Goal: Information Seeking & Learning: Check status

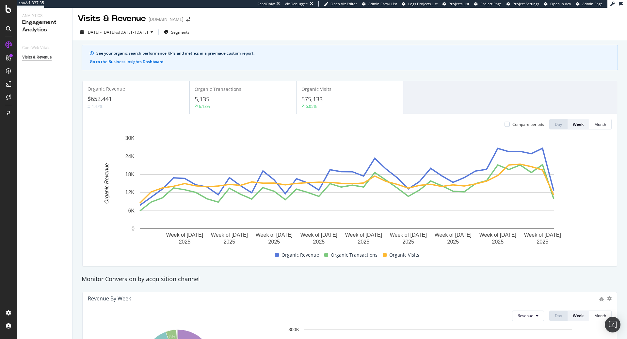
click at [55, 38] on div "Analytics Engagement Analytics" at bounding box center [44, 23] width 55 height 31
click at [39, 61] on div "Overview" at bounding box center [33, 60] width 19 height 7
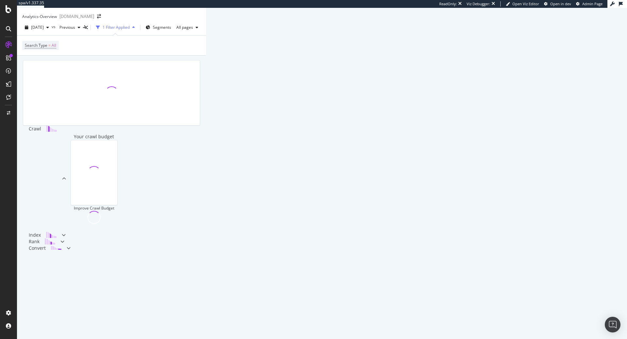
drag, startPoint x: 74, startPoint y: 59, endPoint x: 569, endPoint y: 169, distance: 506.8
click at [206, 169] on div "Analytics - Overview charleskeith.co.uk 2025 Sep. 20th vs Previous 1 Filter App…" at bounding box center [111, 141] width 189 height 266
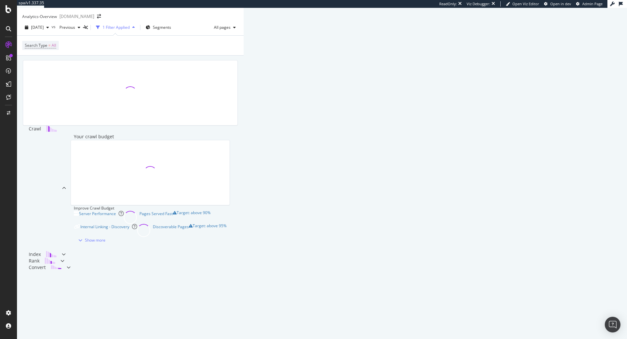
drag, startPoint x: 577, startPoint y: 177, endPoint x: 81, endPoint y: 68, distance: 507.6
click at [90, 66] on div "Crawl Your crawl budget Improve Crawl Budget Server Performance Pages Served Fa…" at bounding box center [130, 175] width 227 height 238
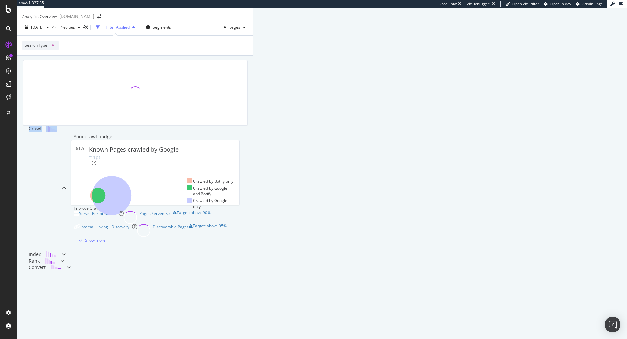
drag, startPoint x: 81, startPoint y: 68, endPoint x: 627, endPoint y: 188, distance: 559.1
click at [253, 186] on div "Analytics - Overview charleskeith.co.uk 2025 Sep. 20th vs Previous 1 Filter App…" at bounding box center [135, 173] width 236 height 331
drag, startPoint x: 564, startPoint y: 184, endPoint x: 60, endPoint y: 57, distance: 519.9
click at [57, 33] on div "Analytics - Overview charleskeith.co.uk 2025 Sep. 20th vs Previous 1 Filter App…" at bounding box center [135, 150] width 236 height 285
click at [61, 67] on div "Crawl Your crawl budget 91% Known Pages crawled by Google 1pt Crawled by Botify…" at bounding box center [135, 167] width 236 height 223
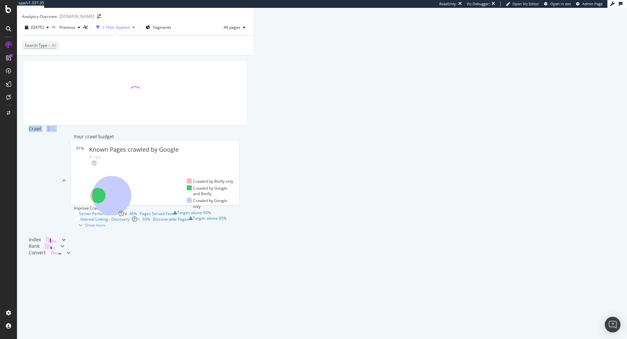
drag, startPoint x: 64, startPoint y: 67, endPoint x: 606, endPoint y: 197, distance: 557.5
click at [253, 197] on div "Crawl Your crawl budget 91% Known Pages crawled by Google 1pt Crawled by Botify…" at bounding box center [135, 167] width 236 height 223
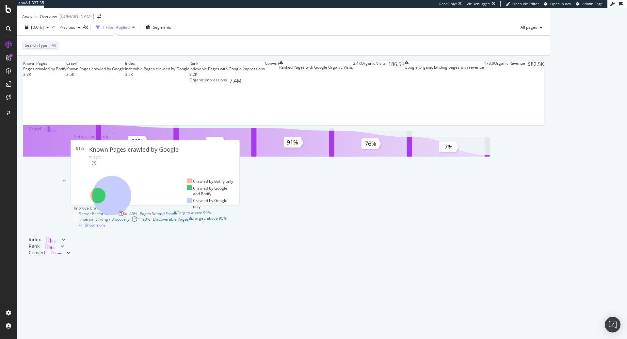
click at [57, 70] on div "Known Pages Pages crawled by Botify 3.9K Crawl Known Pages crawled by Google 3.…" at bounding box center [283, 167] width 533 height 223
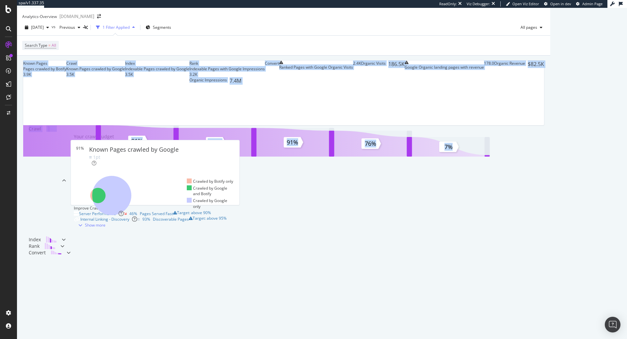
drag, startPoint x: 42, startPoint y: 60, endPoint x: 576, endPoint y: 209, distance: 554.2
click at [550, 215] on div "Analytics - Overview charleskeith.co.uk 2025 Sep. 20th vs Previous 1 Filter App…" at bounding box center [283, 143] width 533 height 271
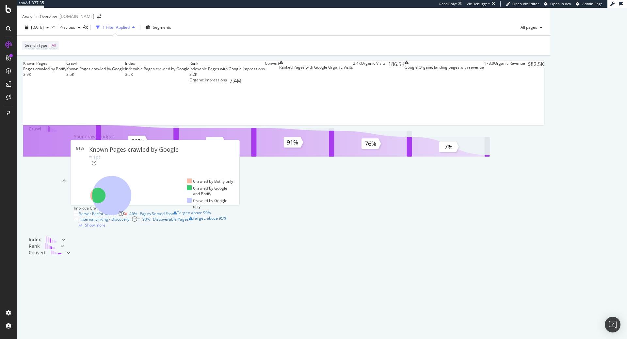
click at [550, 204] on div "Known Pages Pages crawled by Botify 3.9K Crawl Known Pages crawled by Google 3.…" at bounding box center [283, 167] width 533 height 223
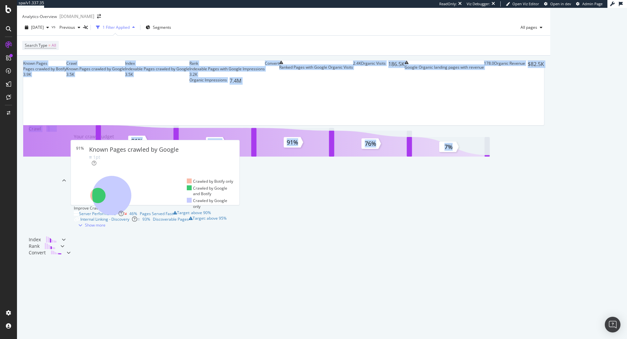
drag, startPoint x: 582, startPoint y: 194, endPoint x: 48, endPoint y: 75, distance: 547.2
click at [49, 76] on div "Known Pages Pages crawled by Botify 3.9K Crawl Known Pages crawled by Google 3.…" at bounding box center [283, 167] width 533 height 223
click at [48, 75] on div "Known Pages Pages crawled by Botify 3.9K Crawl Known Pages crawled by Google 3.…" at bounding box center [283, 167] width 533 height 223
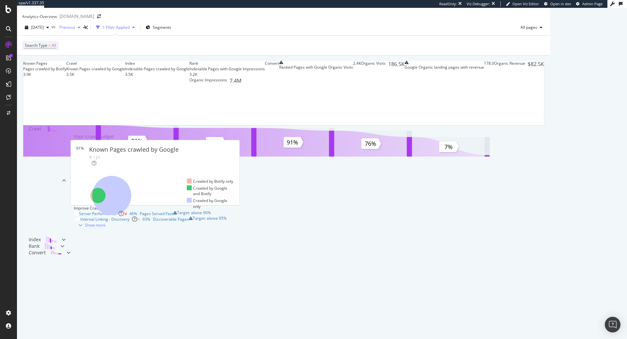
click at [75, 30] on span "Previous" at bounding box center [66, 27] width 18 height 6
click at [44, 30] on span "[DATE]" at bounding box center [37, 27] width 13 height 6
click at [124, 49] on div "Search Type = All" at bounding box center [283, 46] width 523 height 20
click at [52, 29] on div "button" at bounding box center [48, 27] width 8 height 4
click at [75, 30] on span "Previous" at bounding box center [66, 27] width 18 height 6
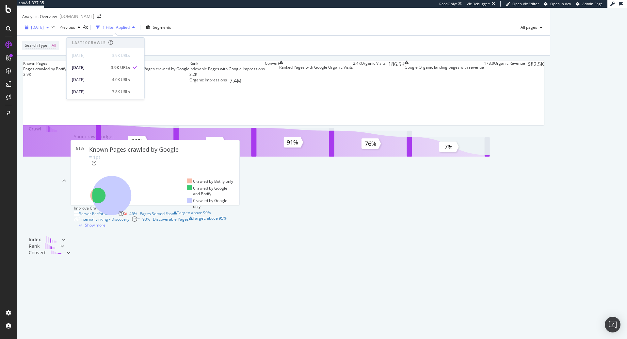
click at [44, 30] on span "[DATE]" at bounding box center [37, 27] width 13 height 6
click at [32, 140] on div "Known Pages Pages crawled by Botify 3.9K Crawl Known Pages crawled by Google 3.…" at bounding box center [283, 167] width 533 height 223
click at [52, 32] on div "[DATE]" at bounding box center [36, 28] width 29 height 10
click at [75, 30] on span "Previous" at bounding box center [66, 27] width 18 height 6
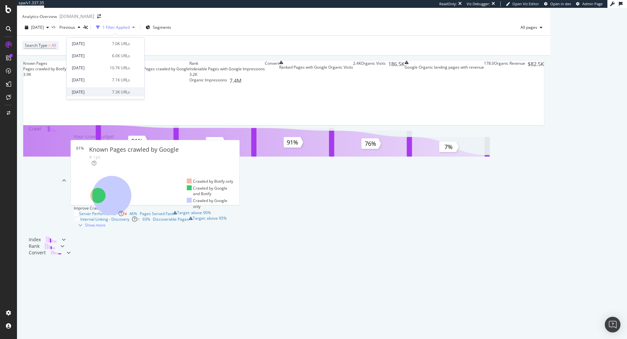
click at [90, 90] on div "[DATE]" at bounding box center [90, 92] width 36 height 6
click at [80, 32] on div "[DATE]" at bounding box center [68, 28] width 23 height 10
click at [72, 30] on span "[DATE]" at bounding box center [64, 27] width 15 height 6
click at [95, 53] on div "[DATE]" at bounding box center [90, 56] width 36 height 6
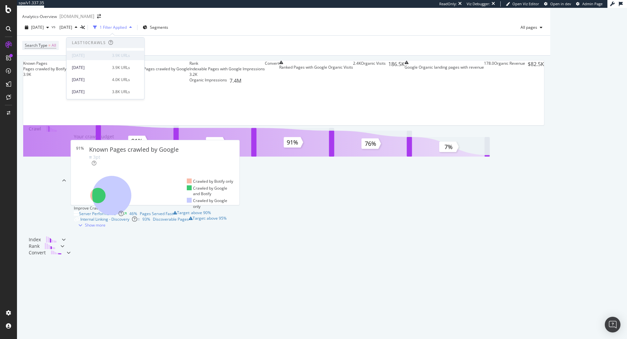
click at [96, 54] on div "[DATE]" at bounding box center [90, 56] width 36 height 6
click at [96, 55] on div "[DATE]" at bounding box center [90, 56] width 36 height 6
click at [203, 67] on div "Known Pages Pages crawled by Botify 3.9K Crawl Known Pages crawled by Google 3.…" at bounding box center [284, 92] width 522 height 65
click at [72, 29] on span "[DATE]" at bounding box center [64, 27] width 15 height 6
click at [47, 74] on div "Known Pages Pages crawled by Botify 3.9K Crawl Known Pages crawled by Google 3.…" at bounding box center [283, 167] width 533 height 223
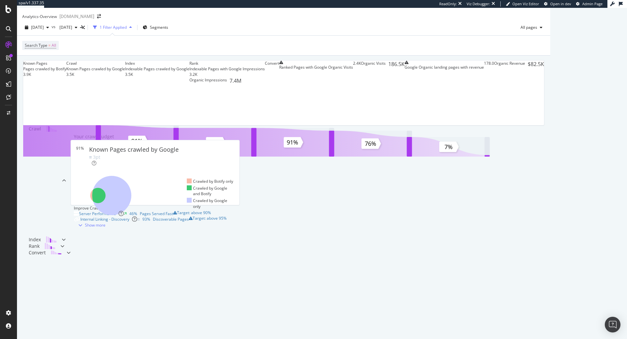
click at [52, 15] on div "Analytics - Overview" at bounding box center [39, 17] width 35 height 6
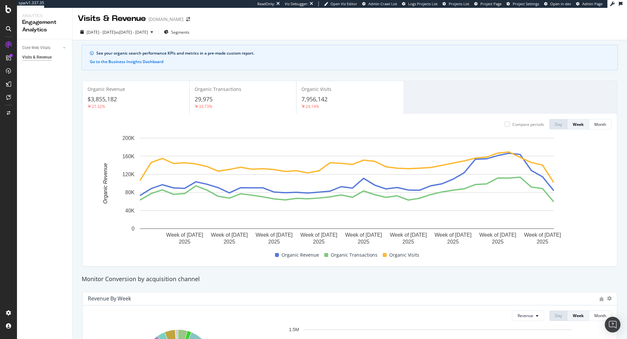
click at [285, 33] on div "2025 Jan. 1st - Sep. 19th vs 2024 Jan. 3rd - Sep. 20th Segments" at bounding box center [350, 33] width 555 height 13
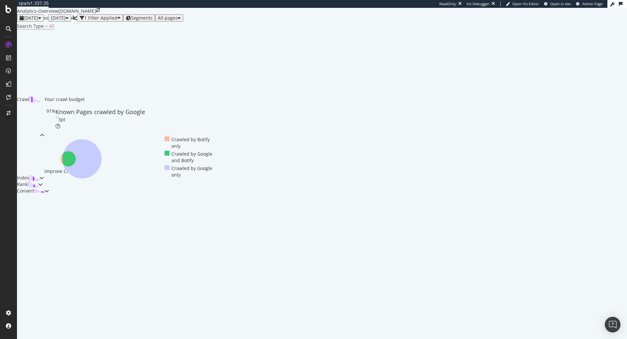
click at [66, 21] on span "[DATE]" at bounding box center [58, 18] width 15 height 6
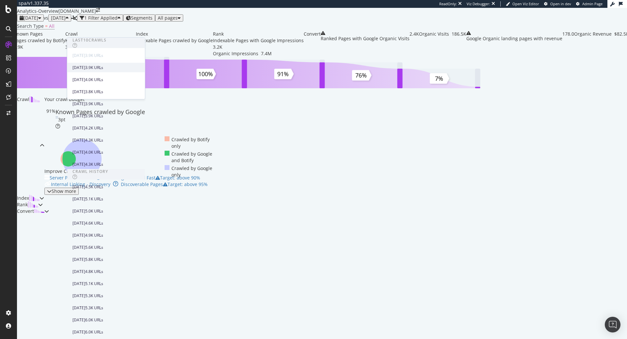
click at [108, 65] on div "[DATE] 3.9K URLs" at bounding box center [102, 68] width 58 height 6
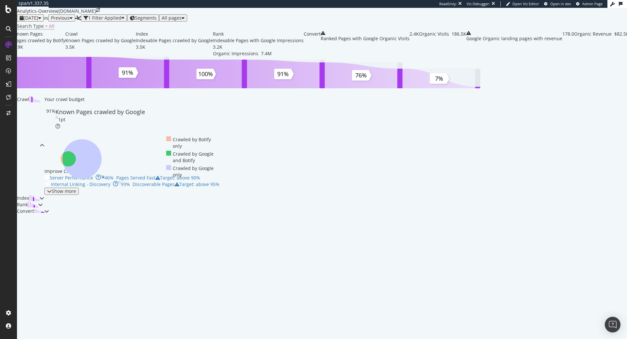
click at [88, 20] on div "button" at bounding box center [86, 18] width 5 height 5
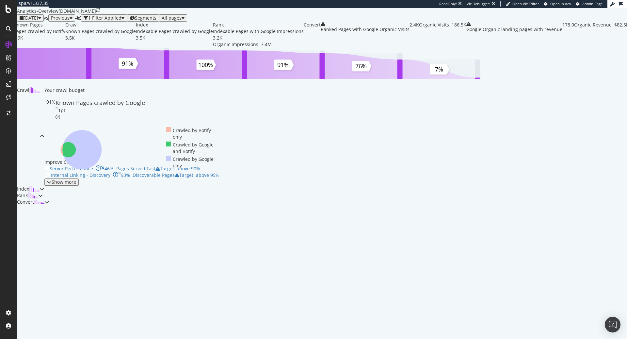
click at [73, 20] on div "button" at bounding box center [71, 18] width 3 height 5
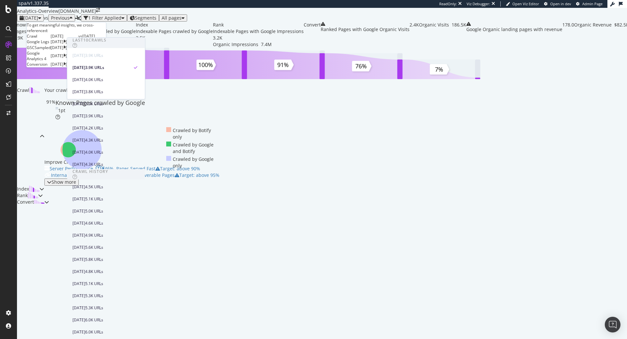
click at [106, 35] on div "To get meaningful insights, we cross-referenced: Crawl [DATE] vs [DATE] Google …" at bounding box center [66, 44] width 80 height 45
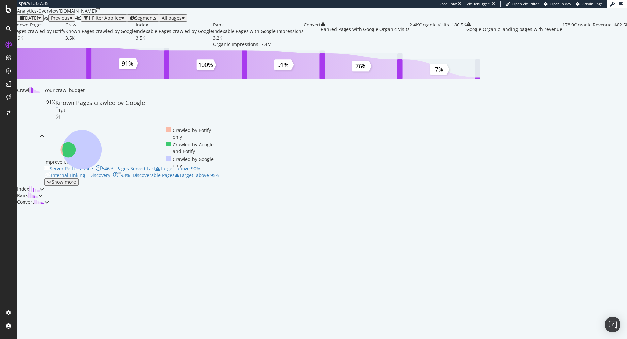
click at [70, 21] on span "Previous" at bounding box center [60, 18] width 19 height 6
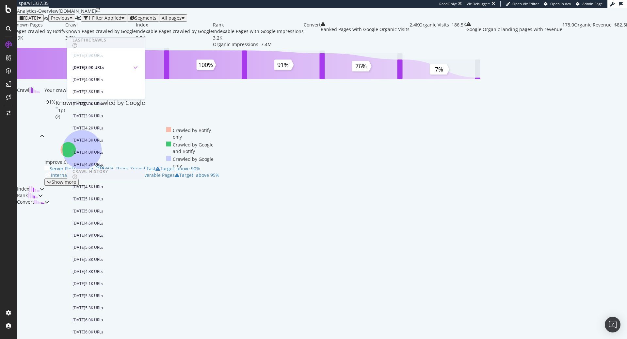
scroll to position [361, 0]
click at [44, 174] on div "Crawl" at bounding box center [30, 136] width 27 height 99
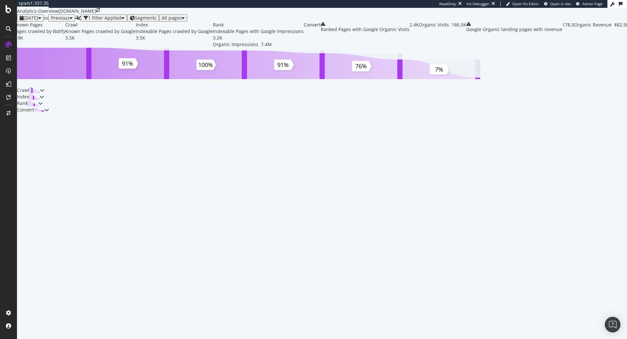
click at [41, 21] on div "[DATE]" at bounding box center [31, 17] width 22 height 5
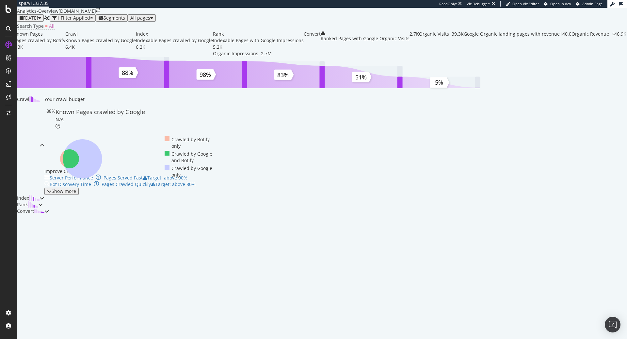
click at [50, 22] on div "[DATE]" at bounding box center [33, 17] width 33 height 7
click at [41, 20] on icon "button" at bounding box center [39, 18] width 3 height 5
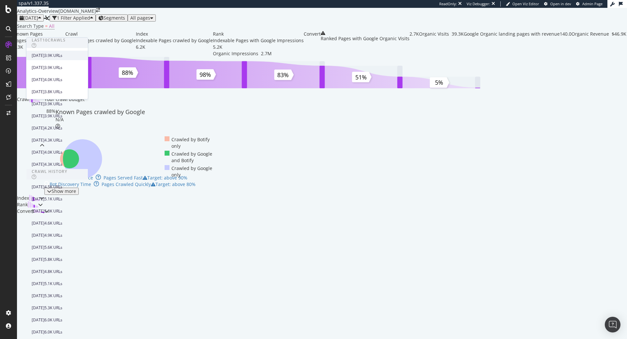
click at [44, 56] on div "[DATE]" at bounding box center [38, 56] width 13 height 6
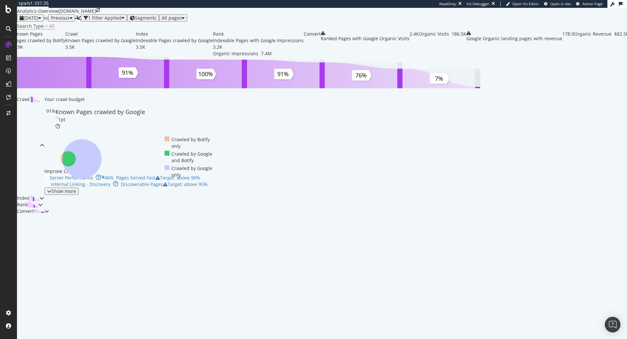
click at [38, 21] on span "[DATE]" at bounding box center [31, 18] width 15 height 6
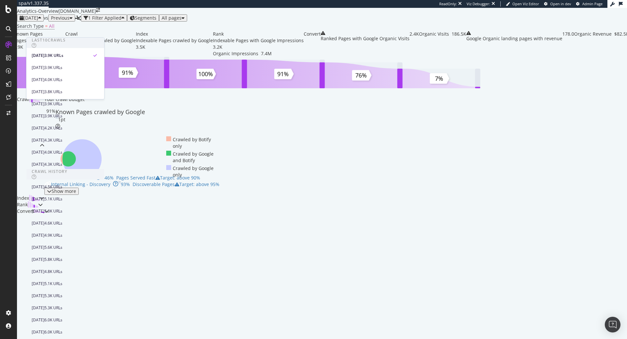
scroll to position [361, 0]
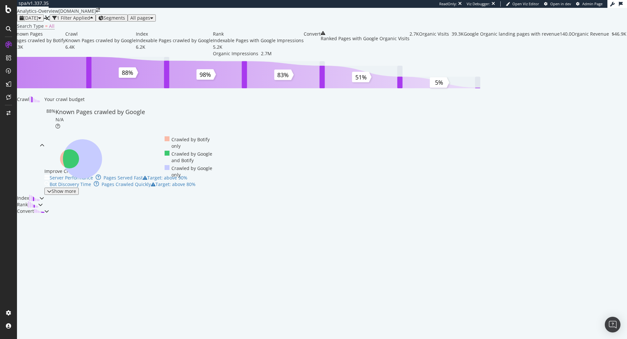
click at [41, 21] on div "[DATE]" at bounding box center [31, 17] width 22 height 5
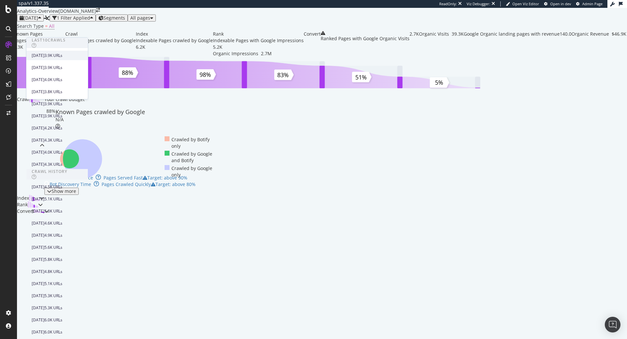
click at [44, 54] on div "[DATE]" at bounding box center [38, 56] width 13 height 6
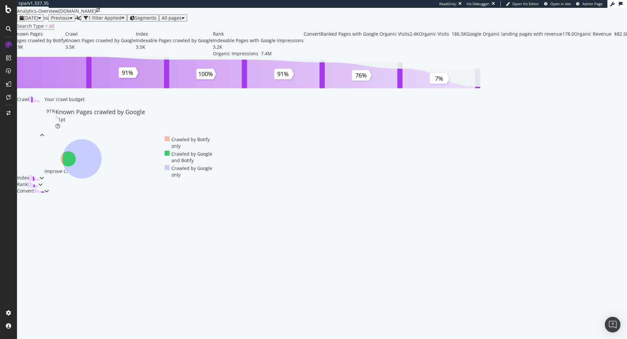
click at [57, 31] on div "Search Type = All" at bounding box center [321, 26] width 609 height 9
click at [38, 21] on span "[DATE]" at bounding box center [31, 18] width 15 height 6
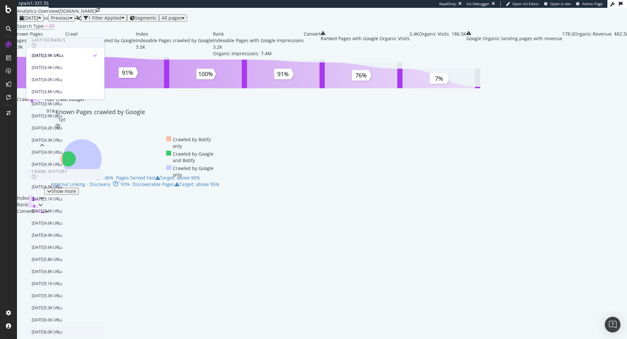
scroll to position [361, 0]
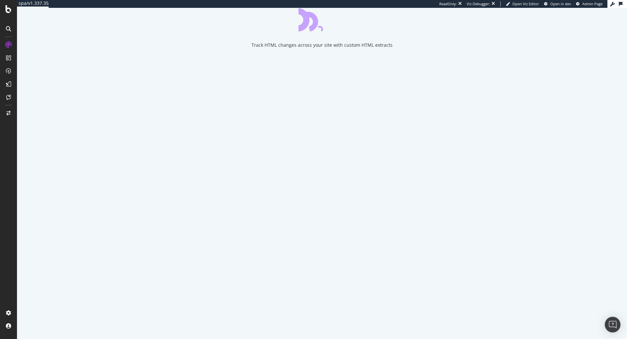
click at [49, 31] on div "Track HTML changes across your site with custom HTML extracts" at bounding box center [322, 28] width 610 height 40
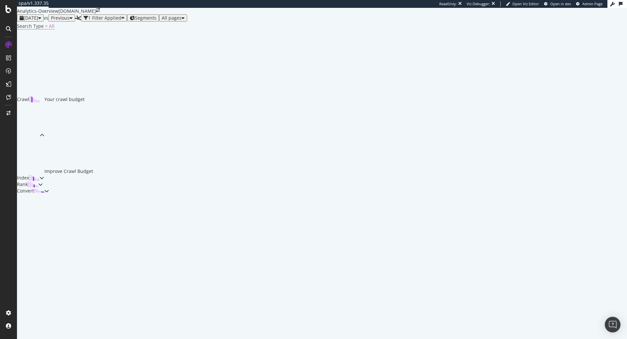
click at [38, 21] on span "[DATE]" at bounding box center [31, 18] width 15 height 6
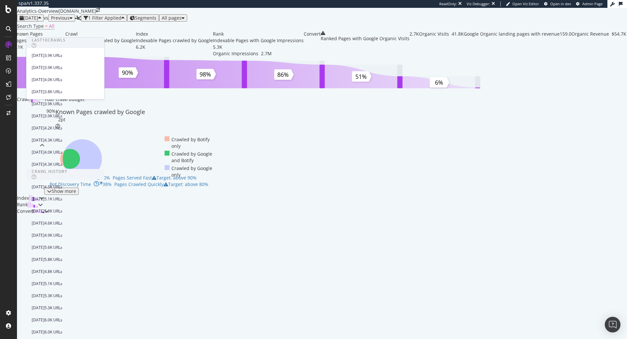
scroll to position [111, 0]
click at [88, 159] on div "[DATE] 4.3K URLs" at bounding box center [65, 163] width 78 height 9
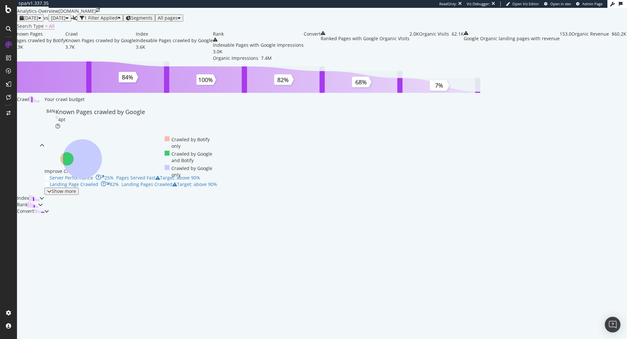
click at [40, 195] on div "Crawl" at bounding box center [28, 145] width 23 height 99
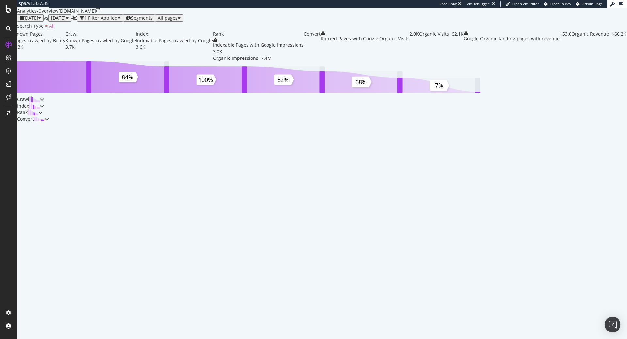
click at [40, 103] on div "Crawl" at bounding box center [28, 99] width 23 height 7
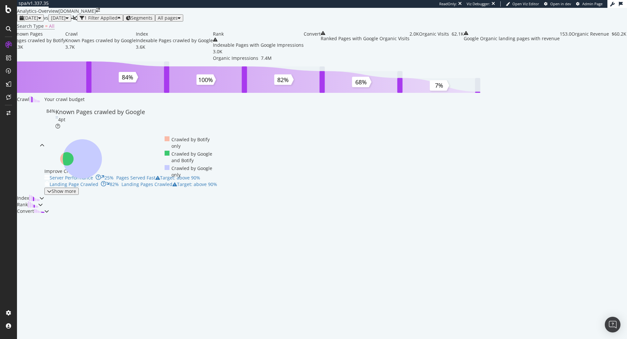
click at [118, 21] on div "1 Filter Applied" at bounding box center [100, 17] width 33 height 5
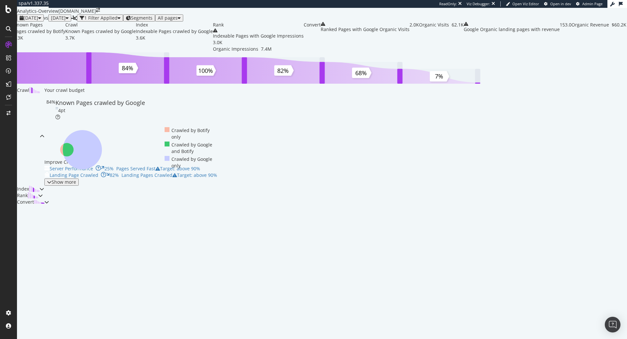
click at [66, 21] on span "[DATE]" at bounding box center [58, 18] width 15 height 6
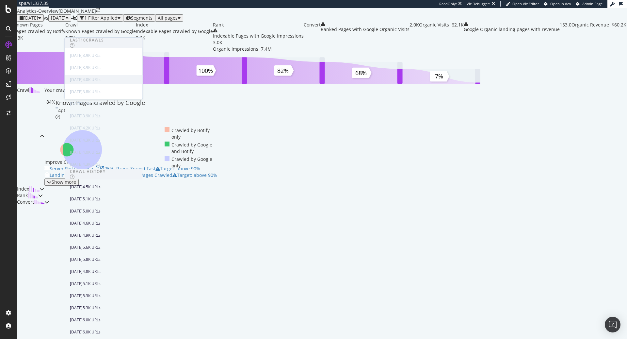
scroll to position [361, 0]
